Goal: Information Seeking & Learning: Check status

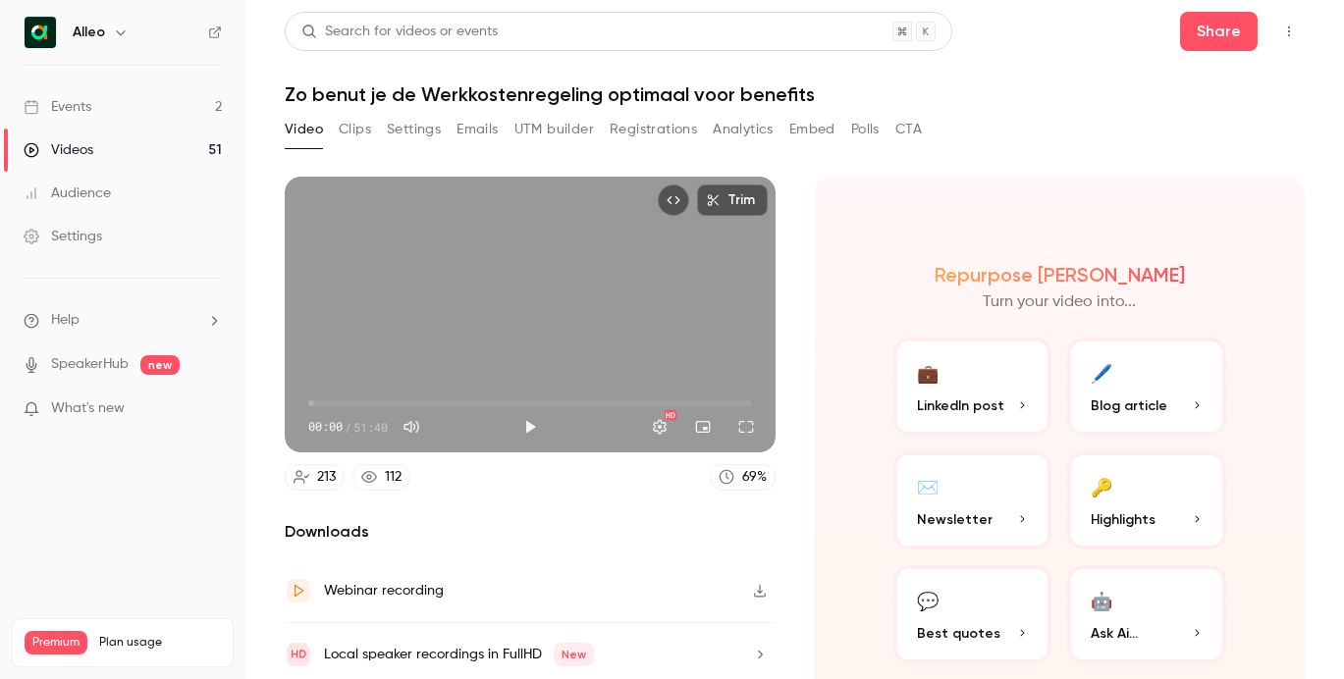
click at [78, 100] on div "Events" at bounding box center [58, 107] width 68 height 20
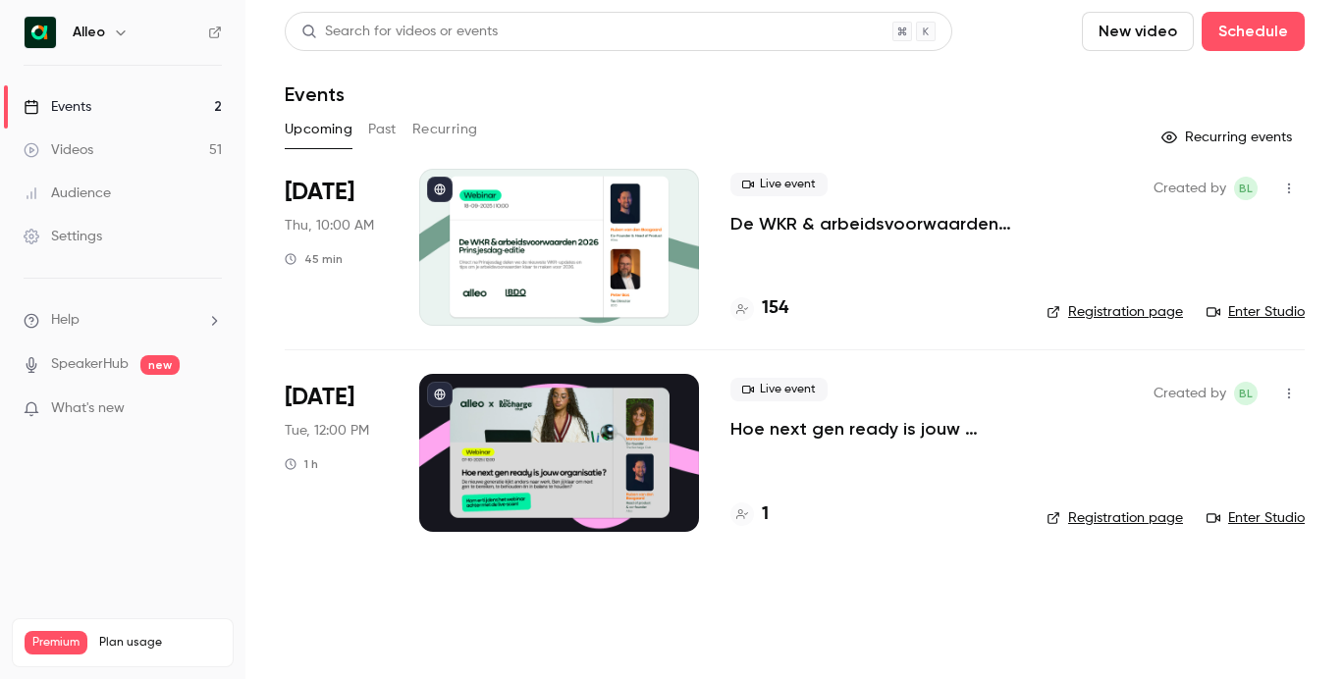
click at [744, 595] on main "Search for videos or events New video Schedule Events Upcoming Past Recurring R…" at bounding box center [794, 339] width 1099 height 679
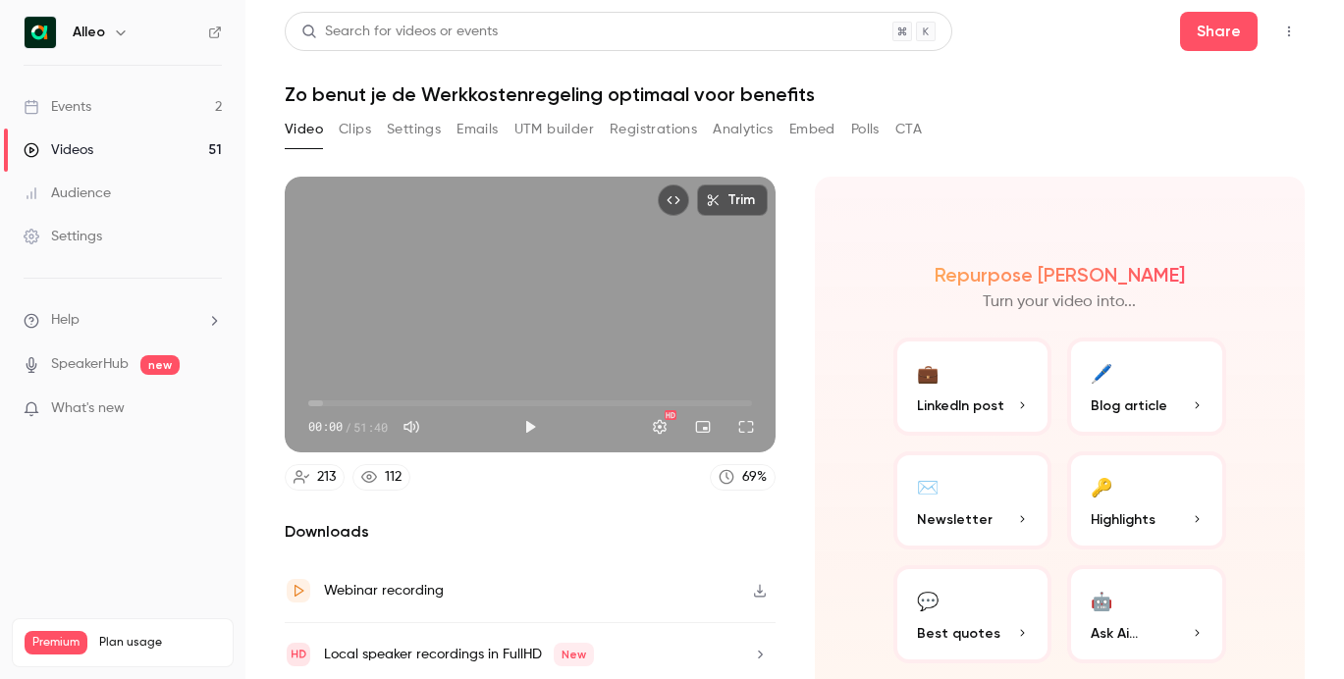
scroll to position [71, 0]
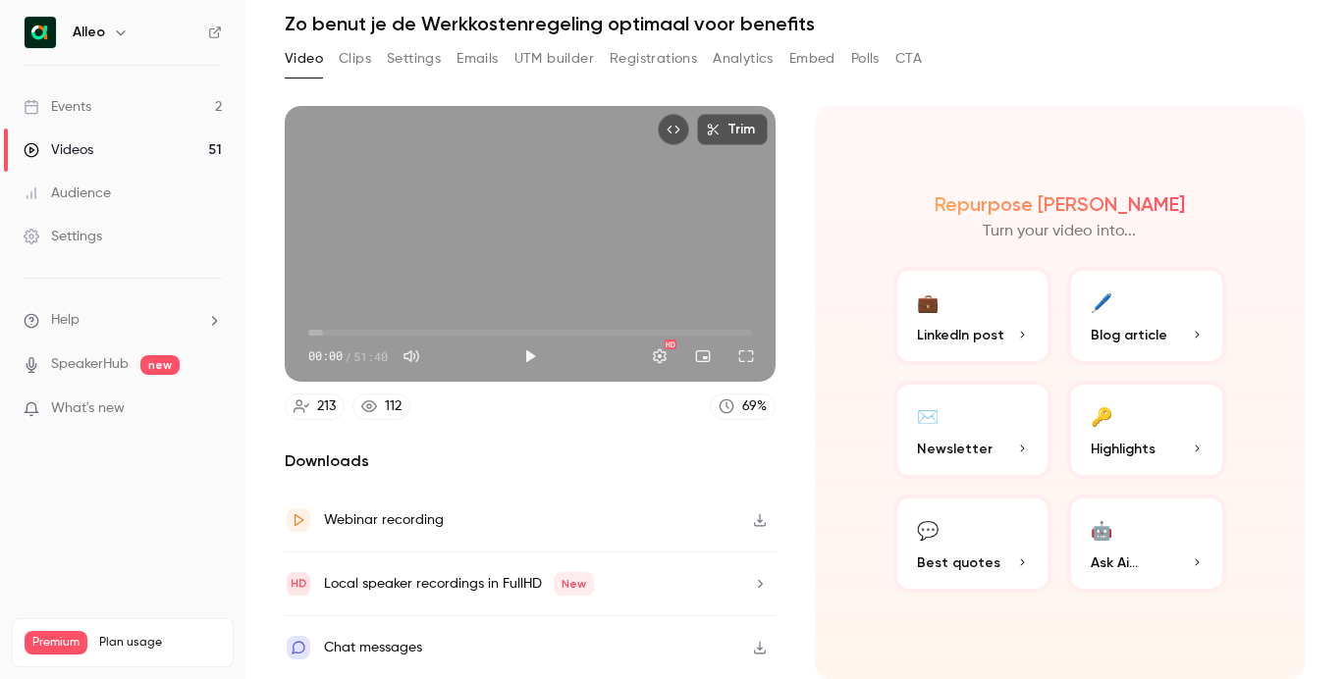
click at [134, 111] on link "Events 2" at bounding box center [122, 106] width 245 height 43
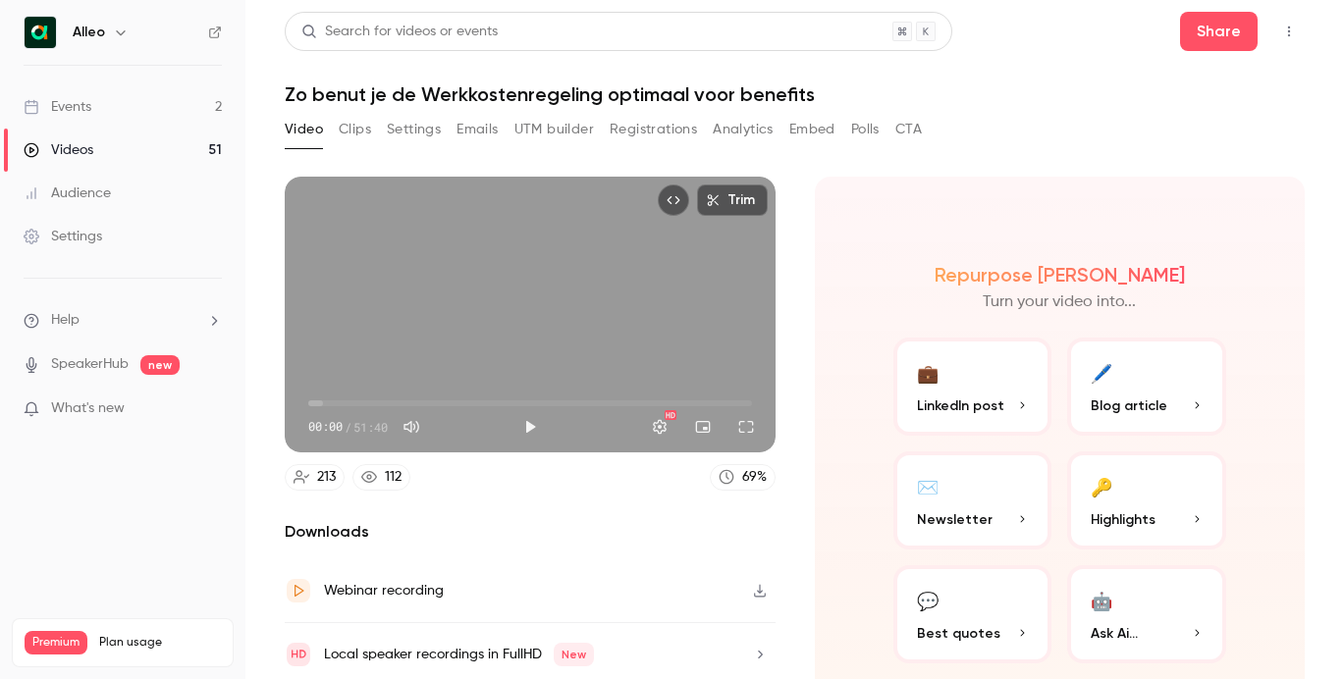
click at [81, 108] on div "Events" at bounding box center [58, 107] width 68 height 20
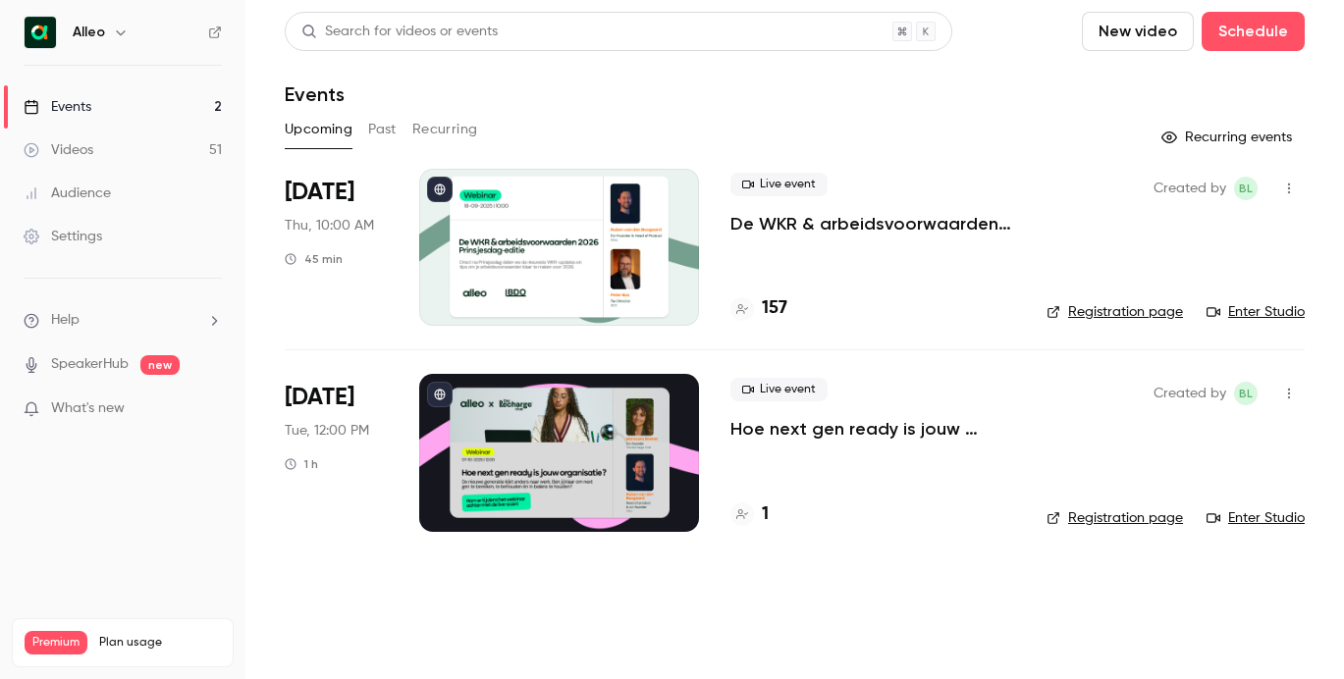
click at [587, 267] on div at bounding box center [559, 247] width 280 height 157
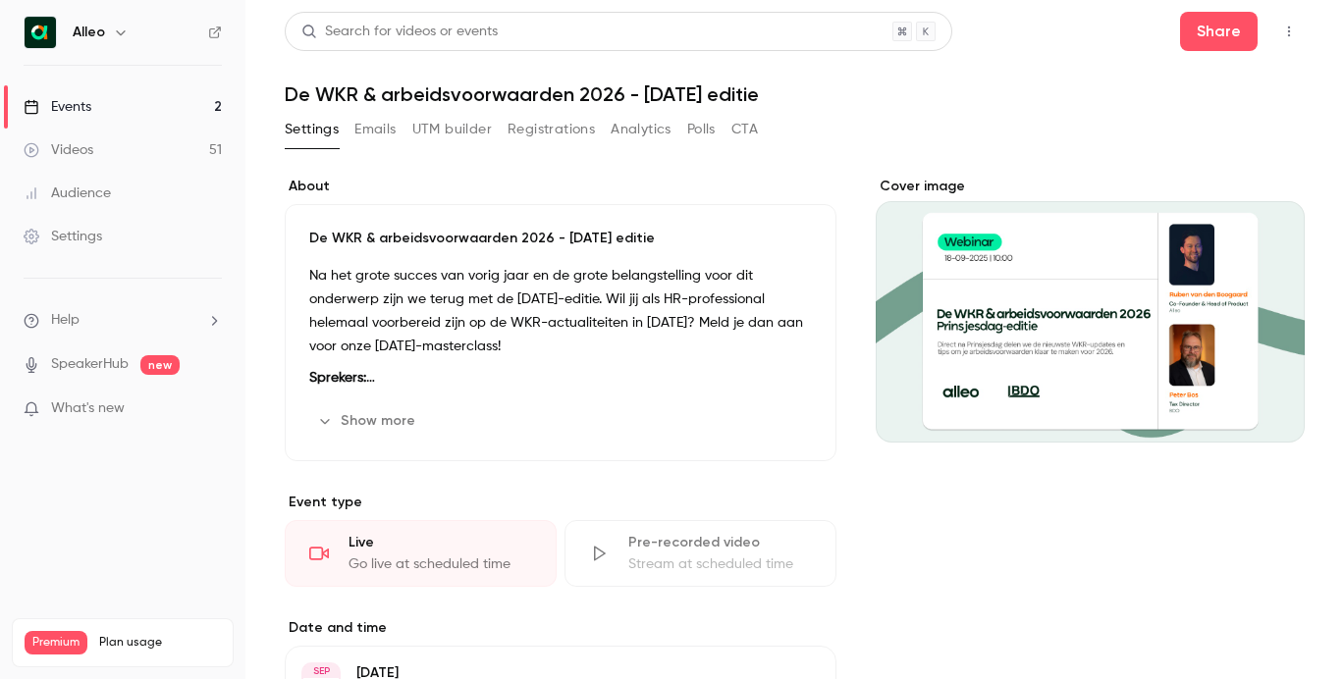
click at [566, 119] on button "Registrations" at bounding box center [551, 129] width 87 height 31
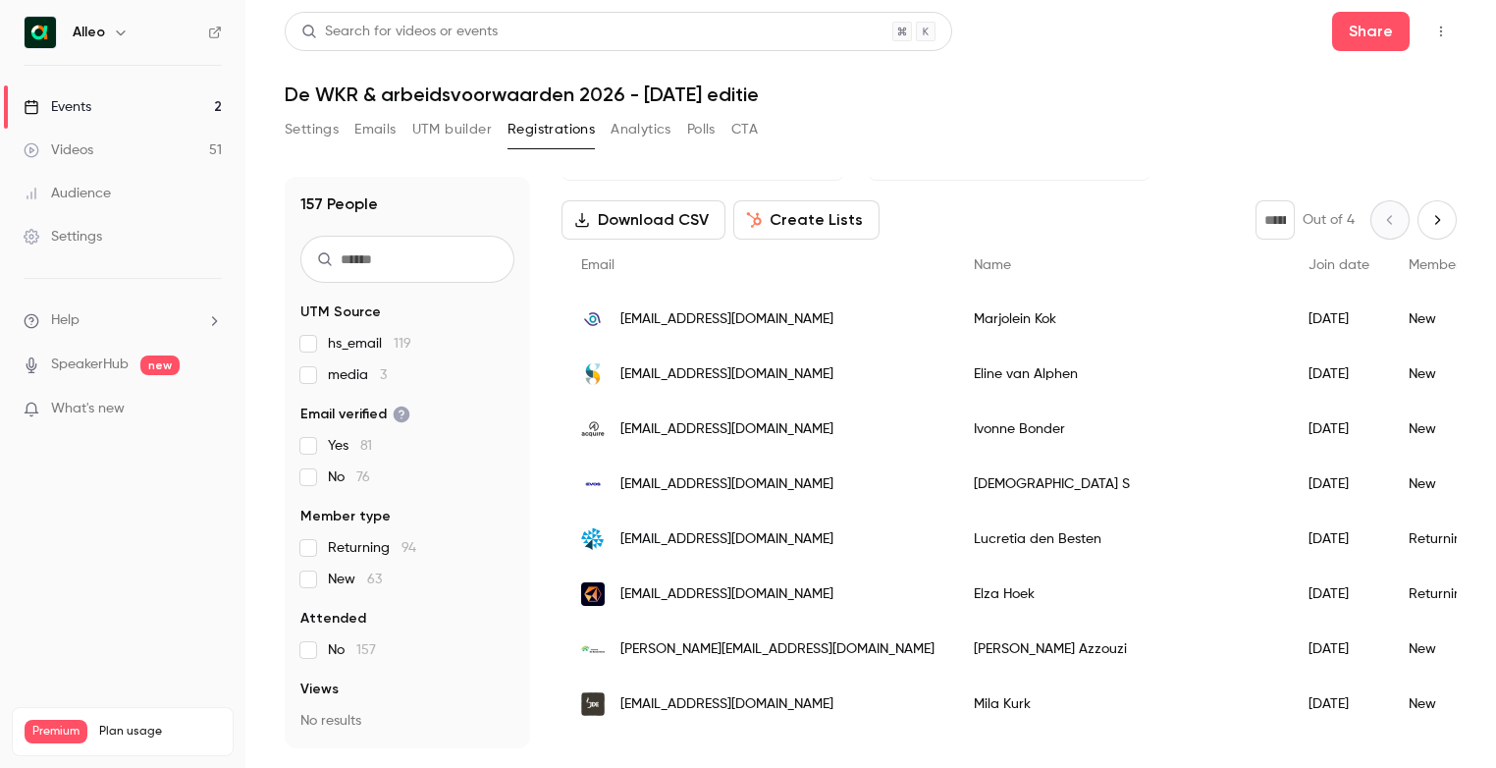
click at [97, 101] on link "Events 2" at bounding box center [122, 106] width 245 height 43
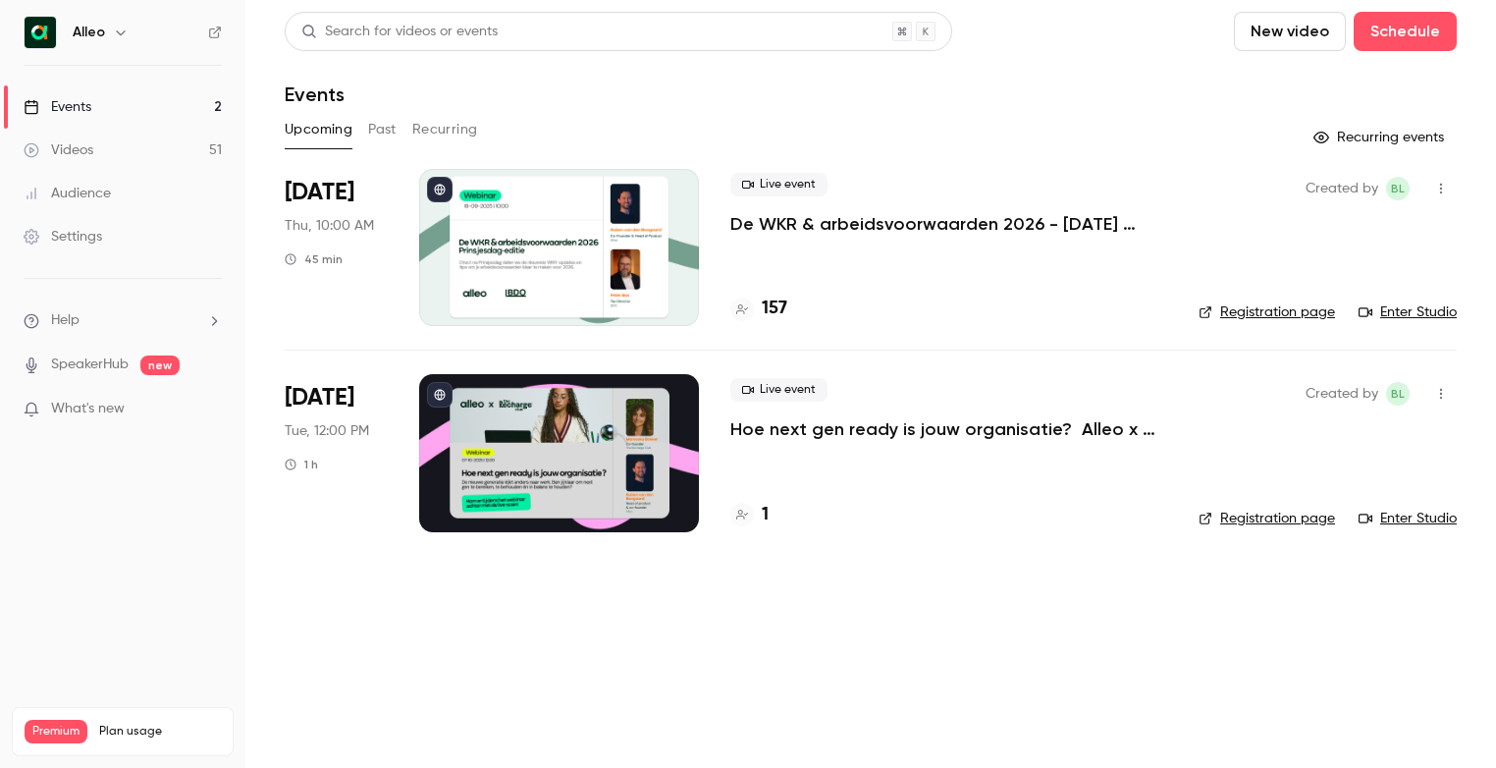
drag, startPoint x: 815, startPoint y: 297, endPoint x: 766, endPoint y: 263, distance: 59.9
click at [807, 297] on div "157" at bounding box center [948, 309] width 437 height 27
click at [612, 278] on div at bounding box center [559, 247] width 280 height 157
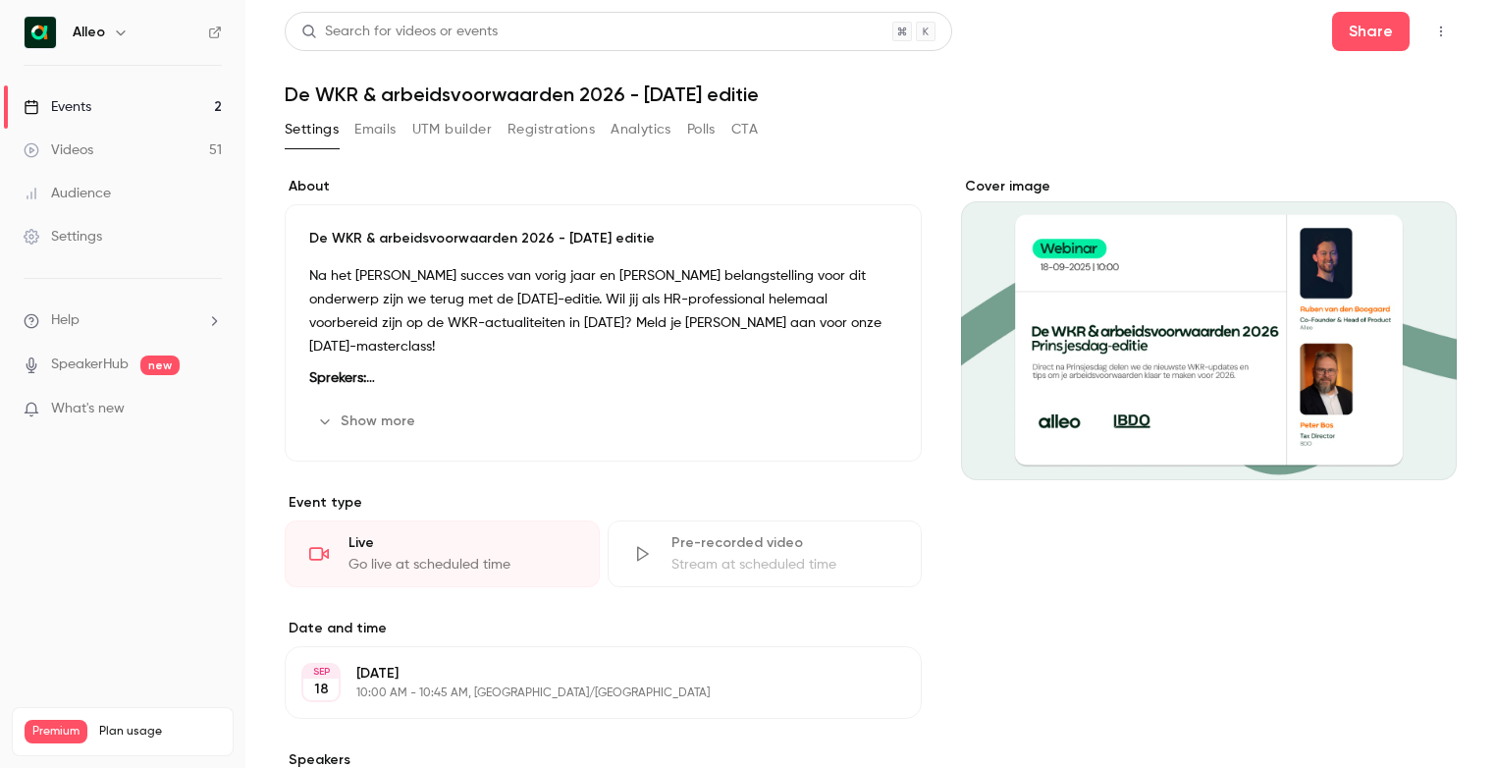
click at [522, 127] on button "Registrations" at bounding box center [551, 129] width 87 height 31
